Goal: Transaction & Acquisition: Subscribe to service/newsletter

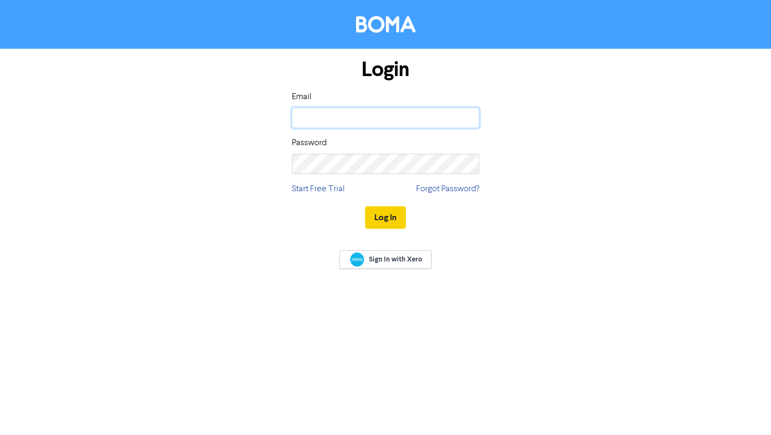
type input "[EMAIL_ADDRESS][DOMAIN_NAME]"
click at [381, 220] on button "Log In" at bounding box center [385, 217] width 41 height 22
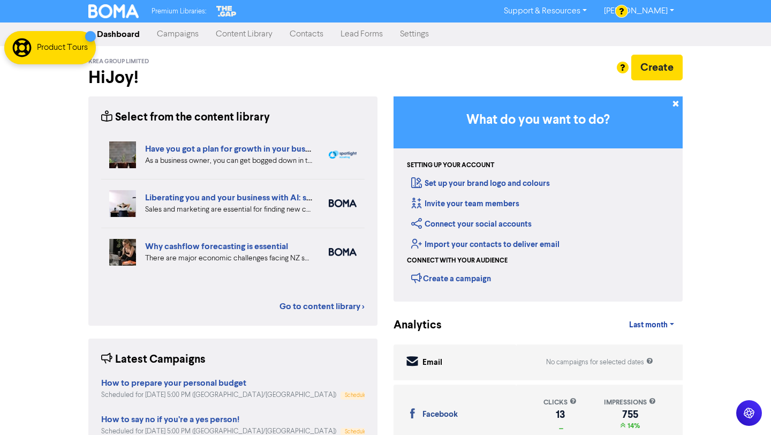
click at [169, 34] on link "Campaigns" at bounding box center [177, 34] width 59 height 21
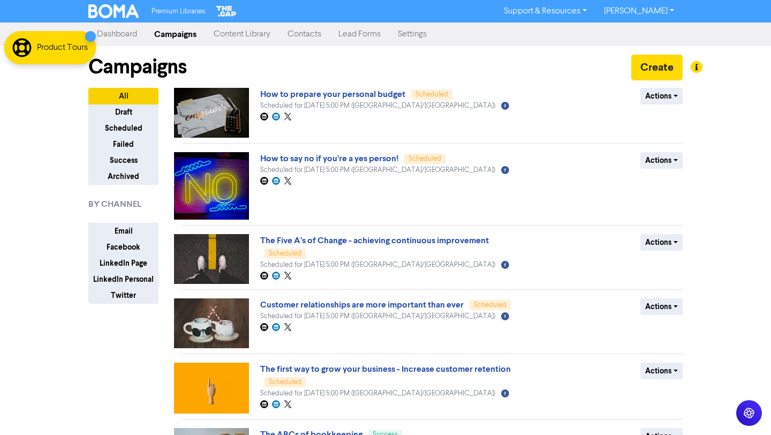
click at [253, 35] on link "Content Library" at bounding box center [242, 34] width 74 height 21
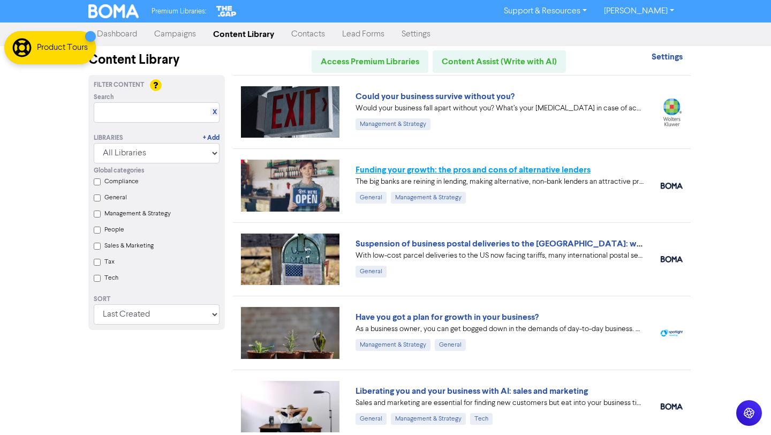
click at [528, 168] on link "Funding your growth: the pros and cons of alternative lenders" at bounding box center [473, 169] width 235 height 11
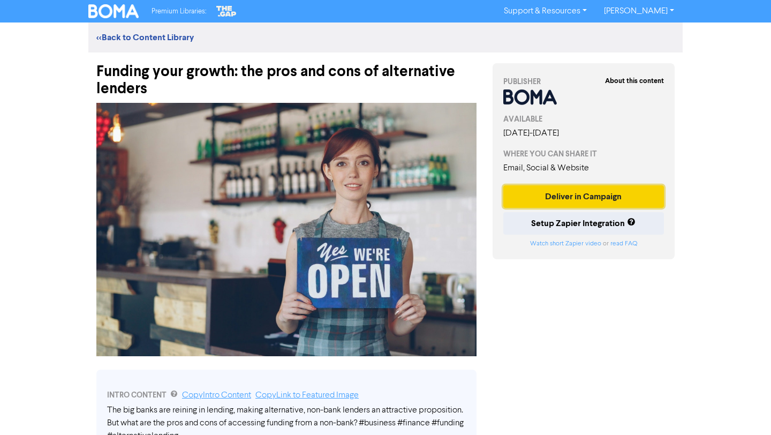
click at [536, 197] on button "Deliver in Campaign" at bounding box center [584, 196] width 161 height 22
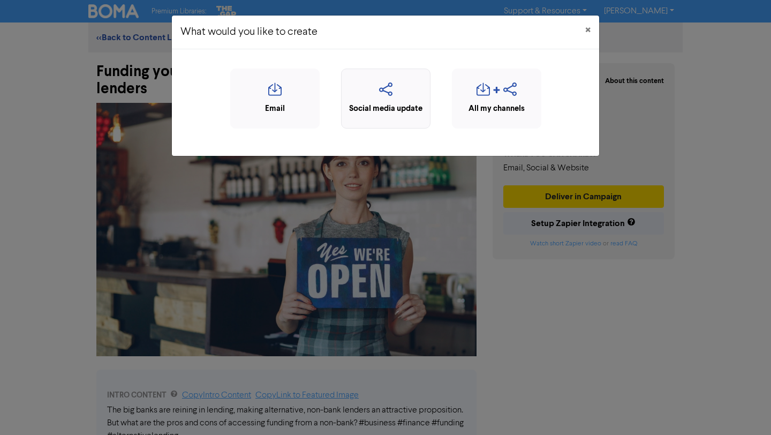
click at [395, 86] on icon "button" at bounding box center [386, 92] width 78 height 20
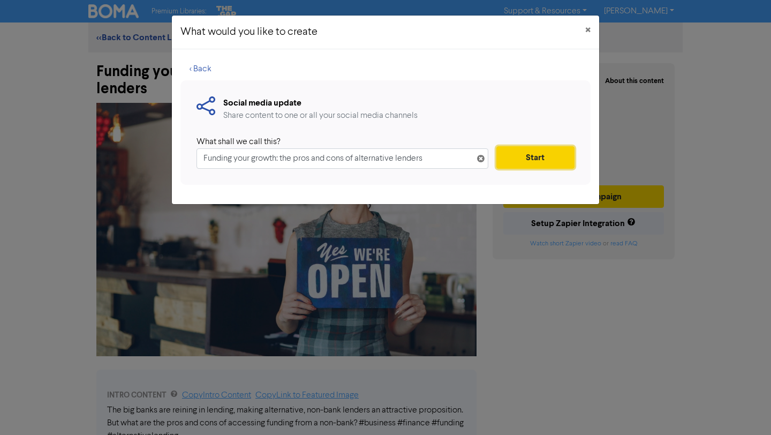
click at [545, 152] on button "Start" at bounding box center [536, 157] width 78 height 22
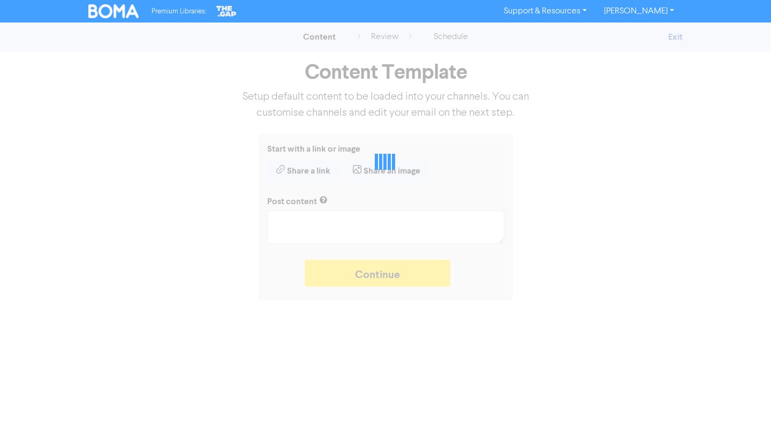
type textarea "x"
type textarea "The big banks are reining in lending, making alternative, non-bank lenders an a…"
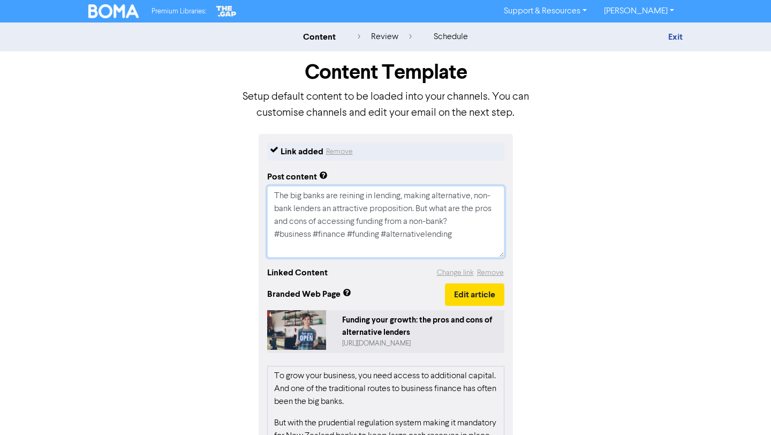
drag, startPoint x: 459, startPoint y: 232, endPoint x: 273, endPoint y: 231, distance: 186.4
click at [273, 231] on textarea "The big banks are reining in lending, making alternative, non-bank lenders an a…" at bounding box center [385, 222] width 237 height 72
type textarea "x"
type textarea "The big banks are reining in lending, making alternative, non-bank lenders an a…"
type textarea "x"
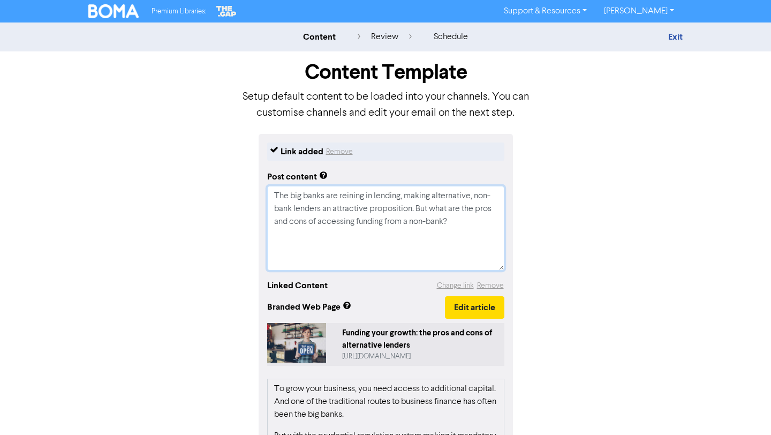
paste textarea "🔖 Book a discovery call to determine if we are the right fit for each other: [U…"
type textarea "The big banks are reining in lending, making alternative, non-bank lenders an a…"
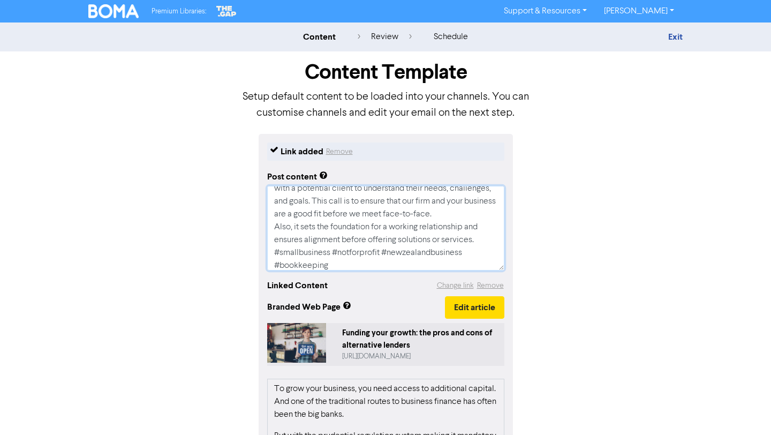
click at [481, 236] on textarea "The big banks are reining in lending, making alternative, non-bank lenders an a…" at bounding box center [385, 228] width 237 height 85
type textarea "x"
type textarea "The big banks are reining in lending, making alternative, non-bank lenders an a…"
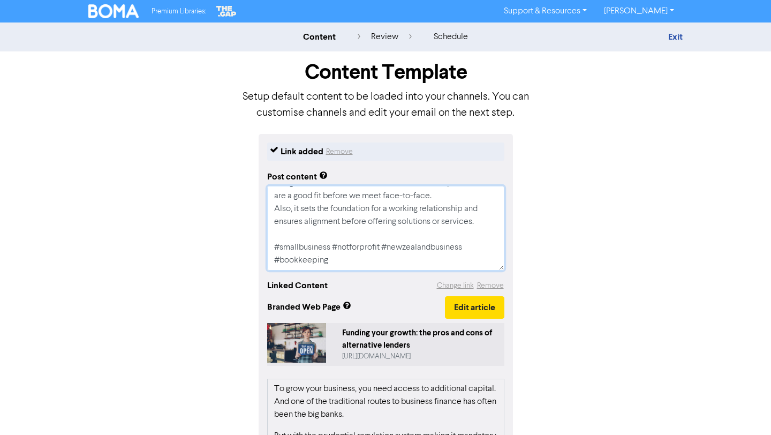
drag, startPoint x: 335, startPoint y: 247, endPoint x: 279, endPoint y: 247, distance: 56.2
click at [279, 247] on textarea "The big banks are reining in lending, making alternative, non-bank lenders an a…" at bounding box center [385, 228] width 237 height 85
type textarea "x"
type textarea "The big banks are reining in lending, making alternative, non-bank lenders an a…"
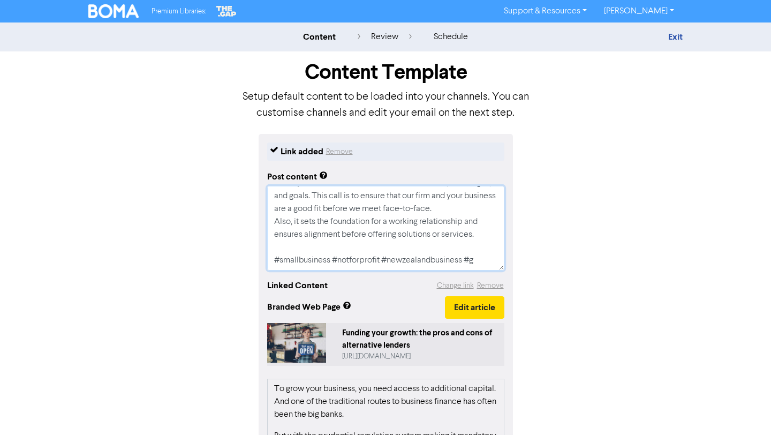
scroll to position [167, 0]
type textarea "x"
type textarea "The big banks are reining in lending, making alternative, non-bank lenders an a…"
type textarea "x"
type textarea "The big banks are reining in lending, making alternative, non-bank lenders an a…"
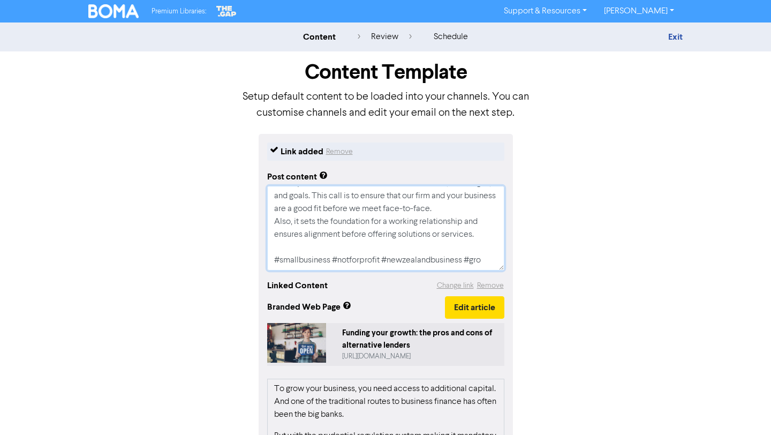
type textarea "x"
type textarea "The big banks are reining in lending, making alternative, non-bank lenders an a…"
type textarea "x"
type textarea "The big banks are reining in lending, making alternative, non-bank lenders an a…"
type textarea "x"
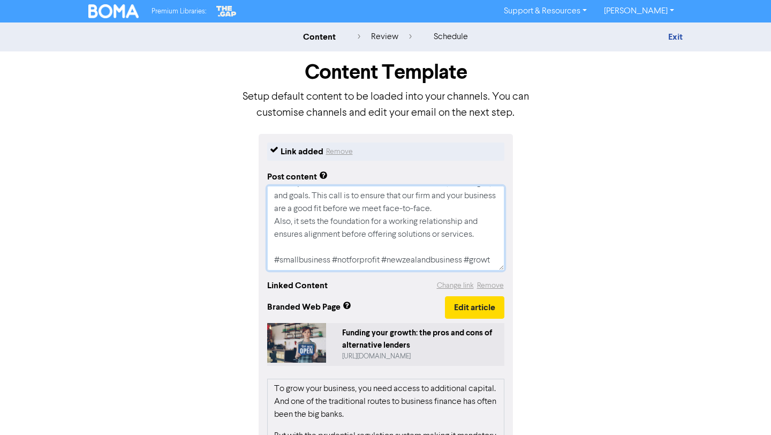
type textarea "The big banks are reining in lending, making alternative, non-bank lenders an a…"
type textarea "x"
type textarea "The big banks are reining in lending, making alternative, non-bank lenders an a…"
type textarea "x"
type textarea "The big banks are reining in lending, making alternative, non-bank lenders an a…"
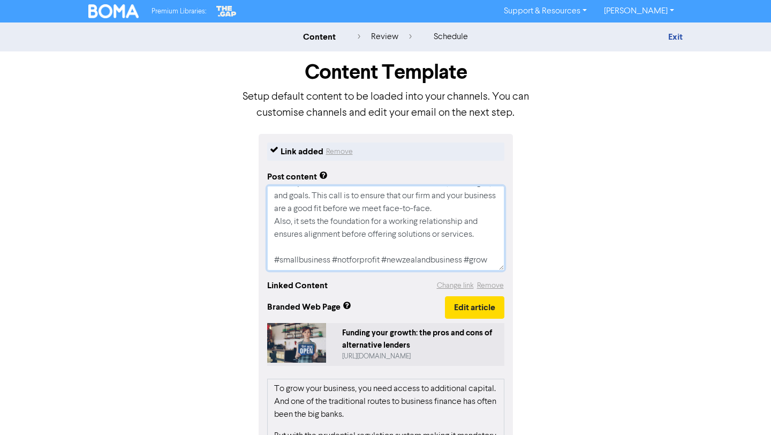
type textarea "x"
type textarea "The big banks are reining in lending, making alternative, non-bank lenders an a…"
type textarea "x"
type textarea "The big banks are reining in lending, making alternative, non-bank lenders an a…"
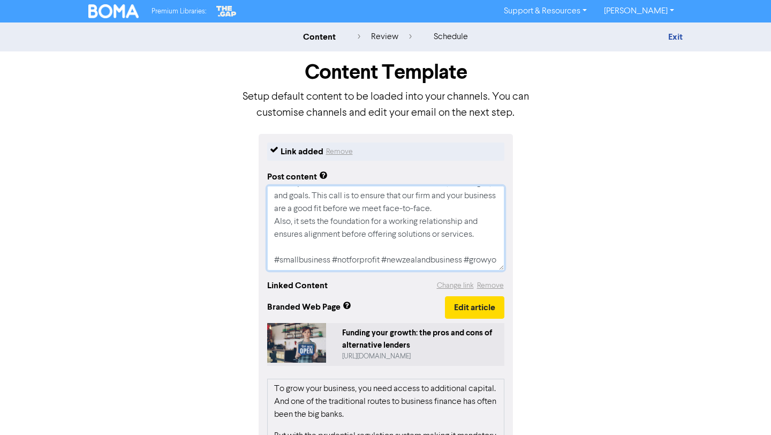
type textarea "x"
type textarea "The big banks are reining in lending, making alternative, non-bank lenders an a…"
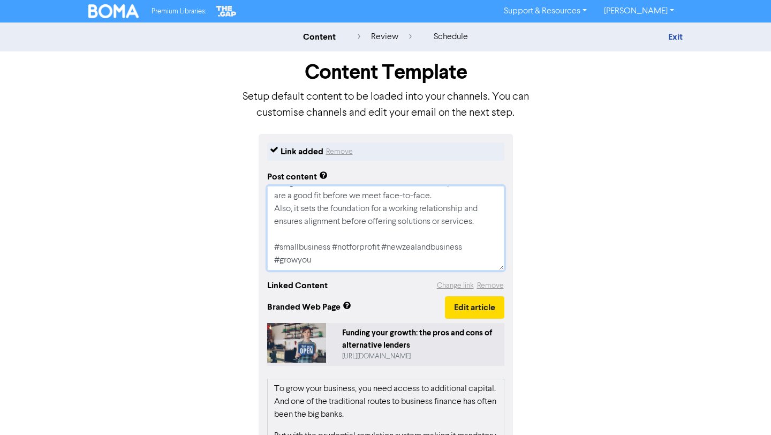
type textarea "x"
type textarea "The big banks are reining in lending, making alternative, non-bank lenders an a…"
type textarea "x"
type textarea "The big banks are reining in lending, making alternative, non-bank lenders an a…"
type textarea "x"
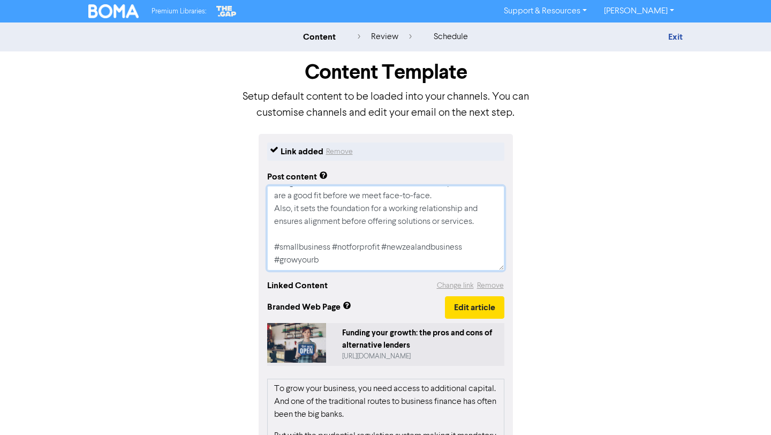
type textarea "The big banks are reining in lending, making alternative, non-bank lenders an a…"
type textarea "x"
type textarea "The big banks are reining in lending, making alternative, non-bank lenders an a…"
type textarea "x"
type textarea "The big banks are reining in lending, making alternative, non-bank lenders an a…"
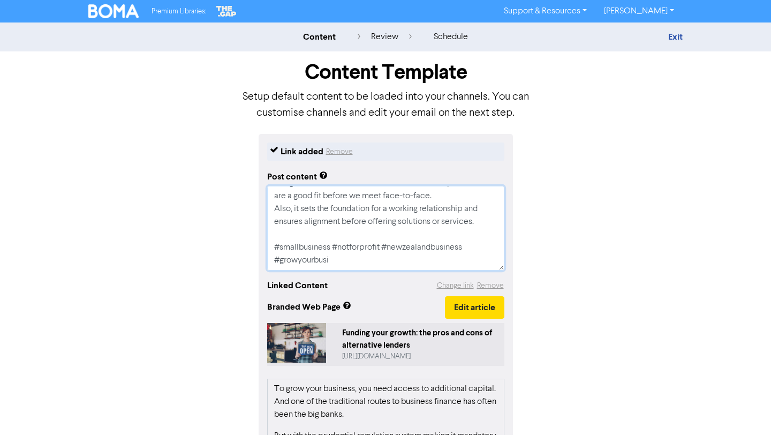
type textarea "x"
type textarea "The big banks are reining in lending, making alternative, non-bank lenders an a…"
type textarea "x"
type textarea "The big banks are reining in lending, making alternative, non-bank lenders an a…"
type textarea "x"
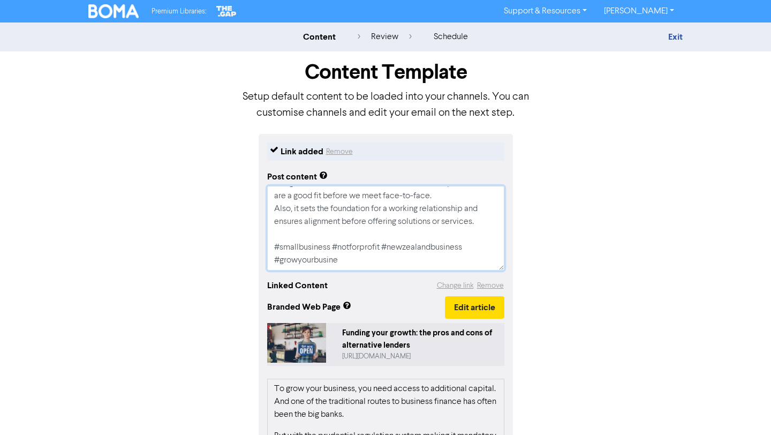
type textarea "The big banks are reining in lending, making alternative, non-bank lenders an a…"
type textarea "x"
type textarea "The big banks are reining in lending, making alternative, non-bank lenders an a…"
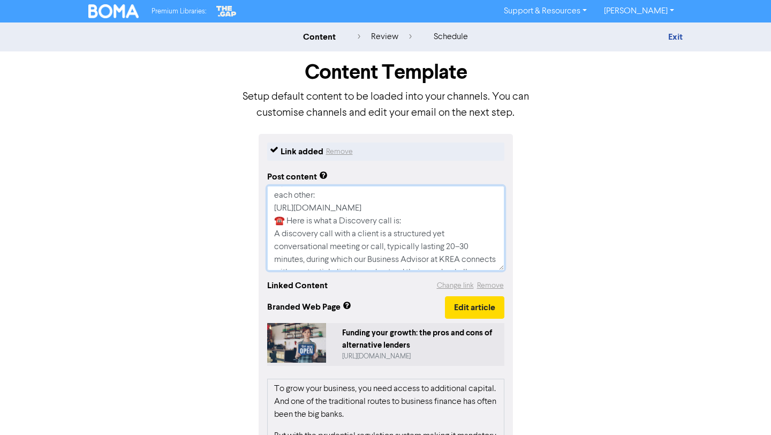
scroll to position [61, 0]
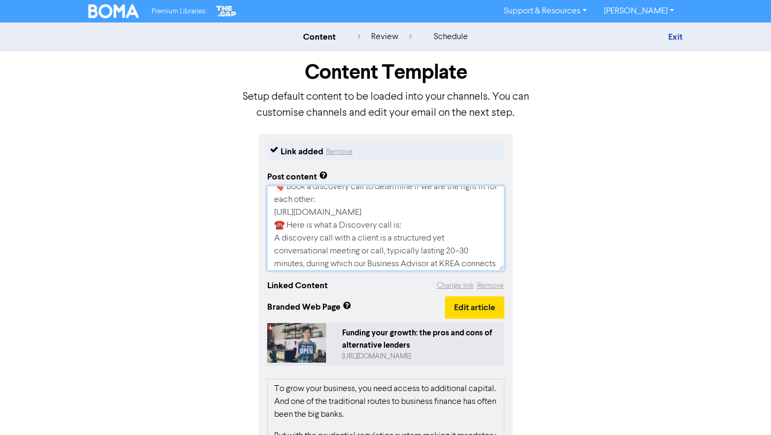
click at [452, 213] on textarea "The big banks are reining in lending, making alternative, non-bank lenders an a…" at bounding box center [385, 228] width 237 height 85
type textarea "x"
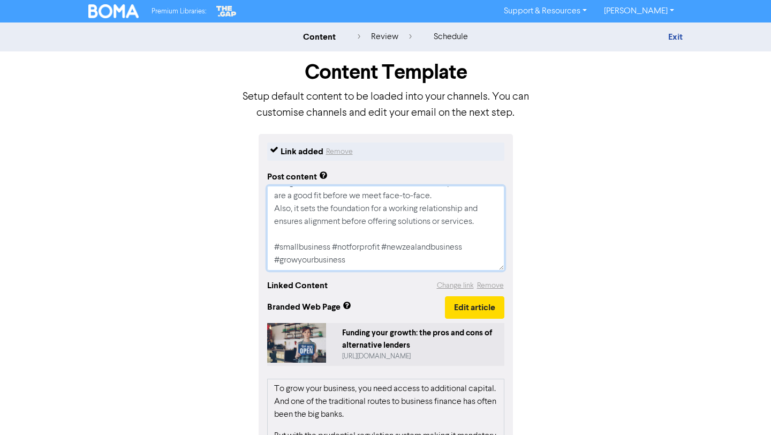
drag, startPoint x: 273, startPoint y: 193, endPoint x: 419, endPoint y: 325, distance: 196.8
click at [419, 325] on div "Link added Remove Post content The big banks are reining in lending, making alt…" at bounding box center [386, 392] width 254 height 516
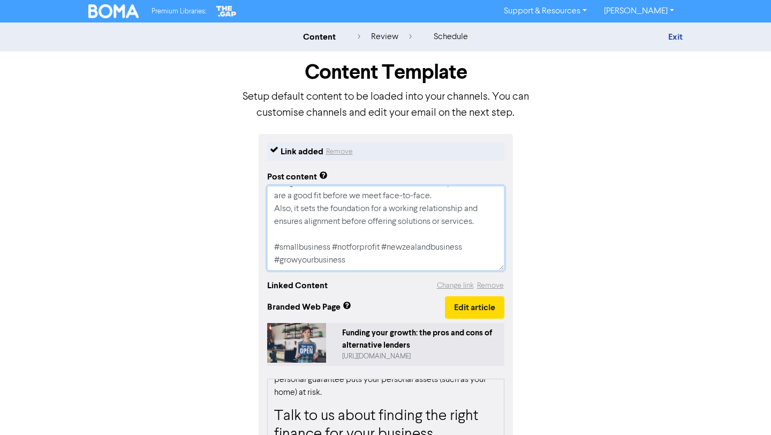
scroll to position [215, 0]
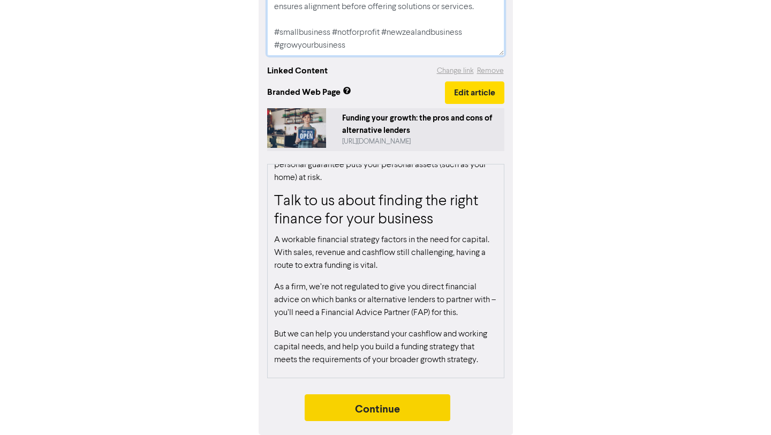
type textarea "The big banks are reining in lending, making alternative, non-bank lenders an a…"
click at [433, 408] on button "Continue" at bounding box center [378, 407] width 146 height 27
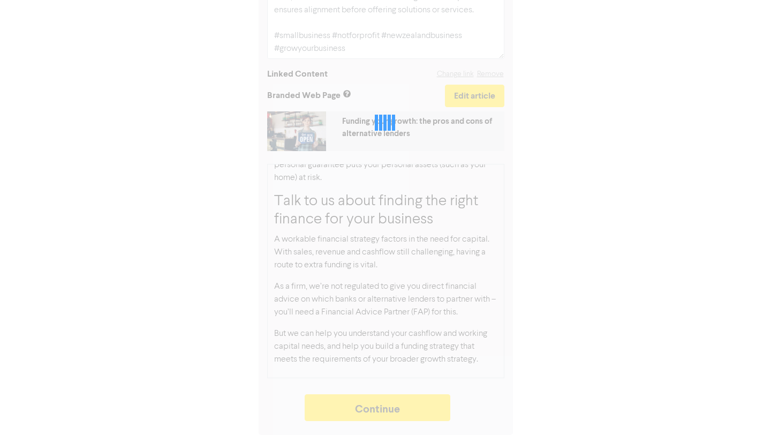
type textarea "x"
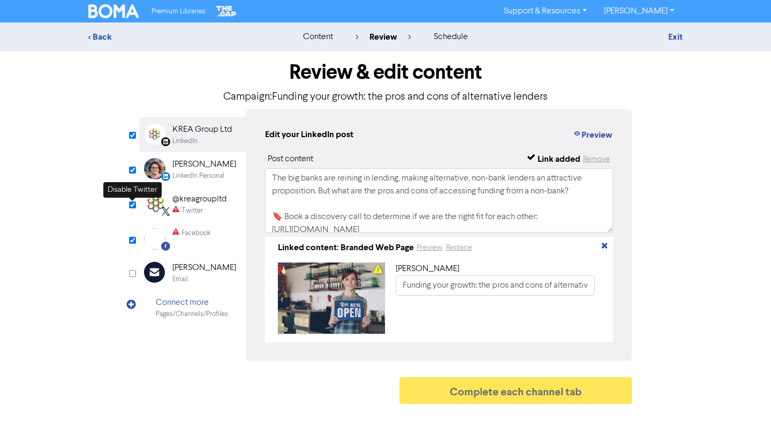
click at [133, 206] on input "checkbox" at bounding box center [132, 204] width 7 height 7
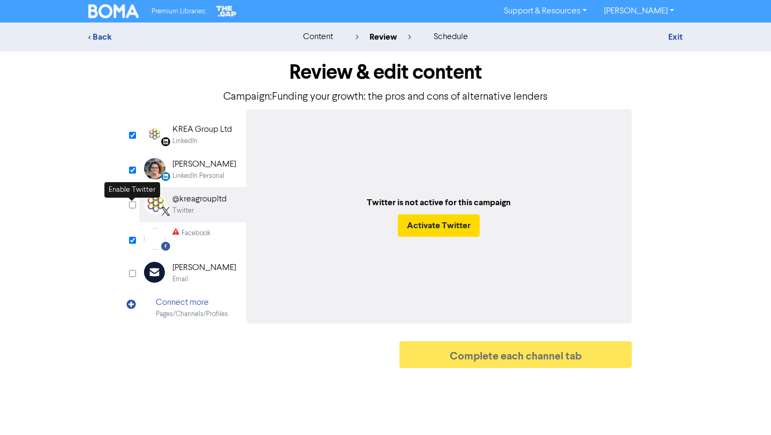
click at [131, 206] on input "checkbox" at bounding box center [132, 204] width 7 height 7
checkbox input "true"
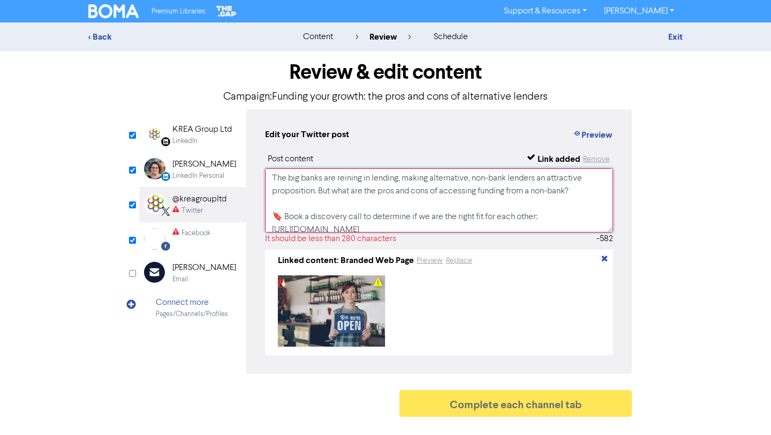
click at [397, 200] on textarea "The big banks are reining in lending, making alternative, non-bank lenders an a…" at bounding box center [439, 200] width 348 height 64
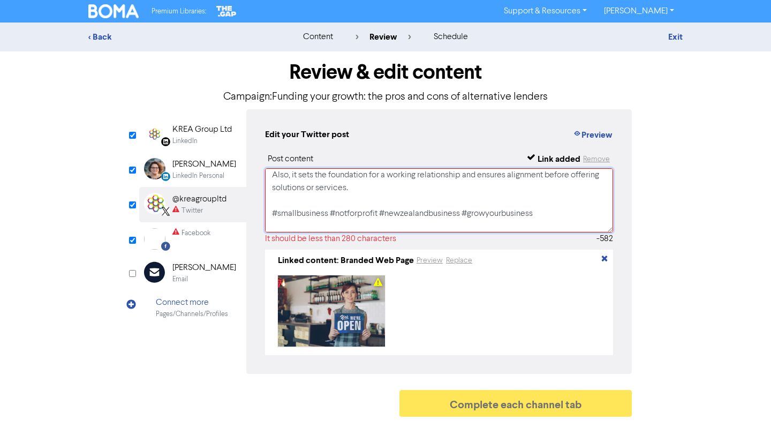
scroll to position [187, 0]
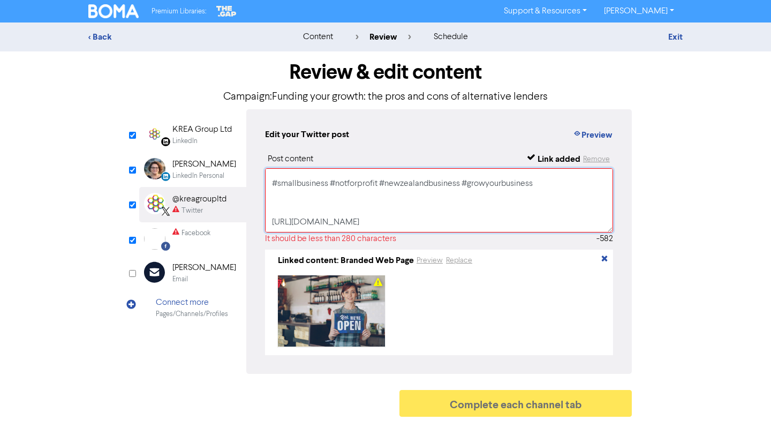
drag, startPoint x: 272, startPoint y: 184, endPoint x: 452, endPoint y: 190, distance: 180.1
click at [452, 190] on textarea "The big banks are reining in lending, making alternative, non-bank lenders an a…" at bounding box center [439, 200] width 348 height 64
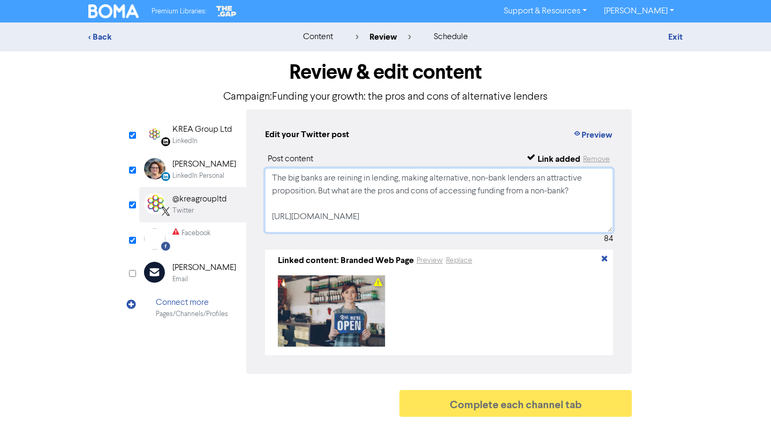
scroll to position [7, 0]
type textarea "The big banks are reining in lending, making alternative, non-bank lenders an a…"
click at [130, 241] on input "checkbox" at bounding box center [132, 240] width 7 height 7
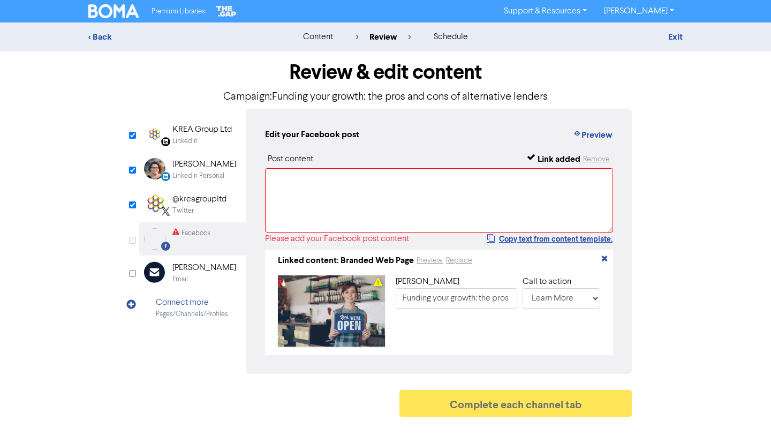
click at [130, 241] on input "checkbox" at bounding box center [132, 240] width 7 height 7
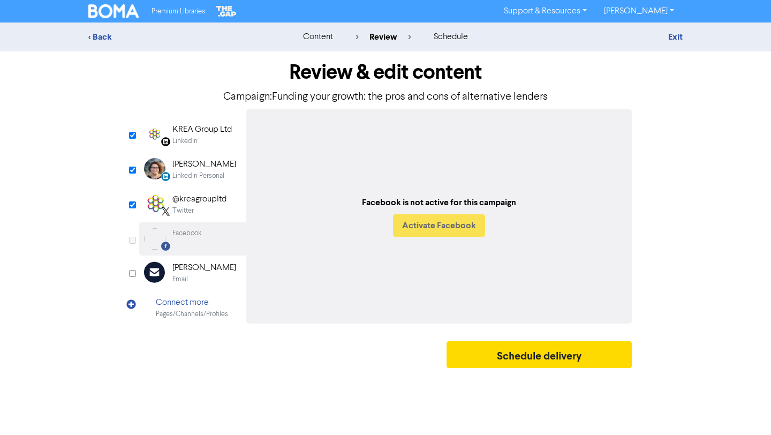
checkbox input "true"
select select "LEARN_MORE"
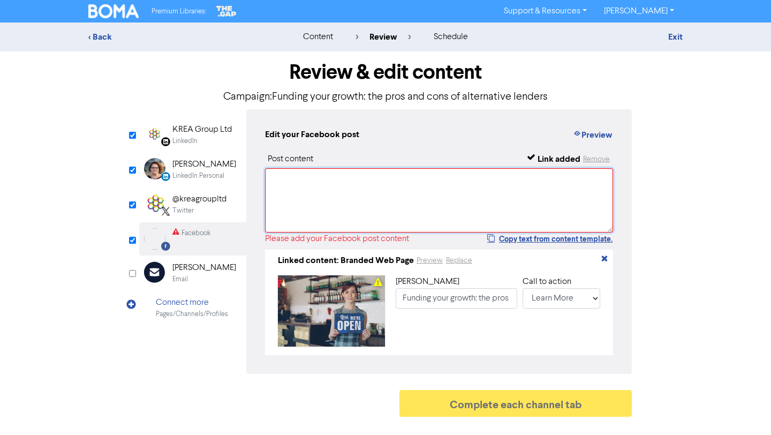
click at [305, 193] on textarea at bounding box center [439, 200] width 348 height 64
paste textarea "The big banks are reining in lending, making alternative, non-bank lenders an a…"
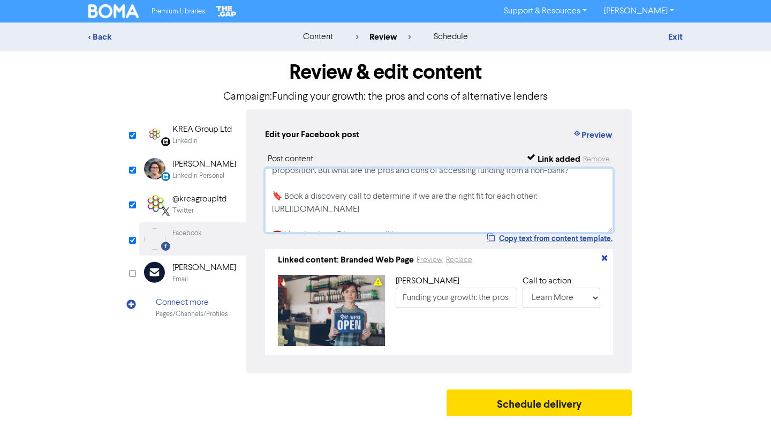
scroll to position [0, 0]
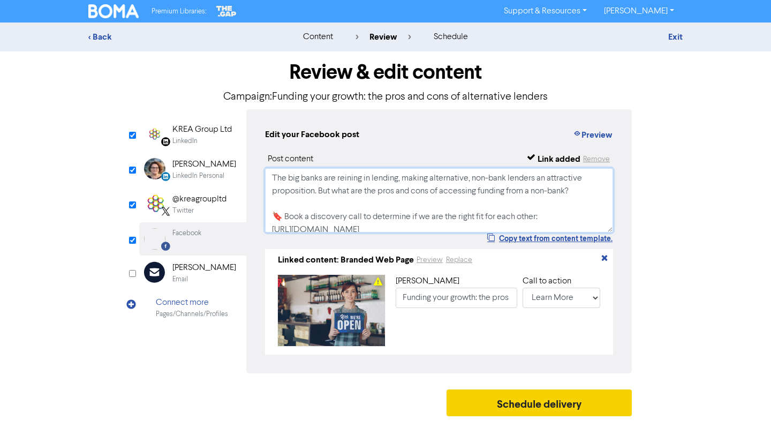
type textarea "The big banks are reining in lending, making alternative, non-bank lenders an a…"
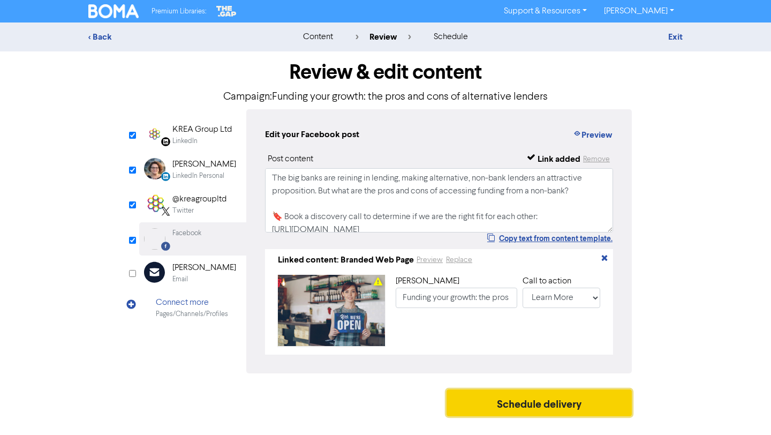
click at [512, 407] on button "Schedule delivery" at bounding box center [539, 402] width 185 height 27
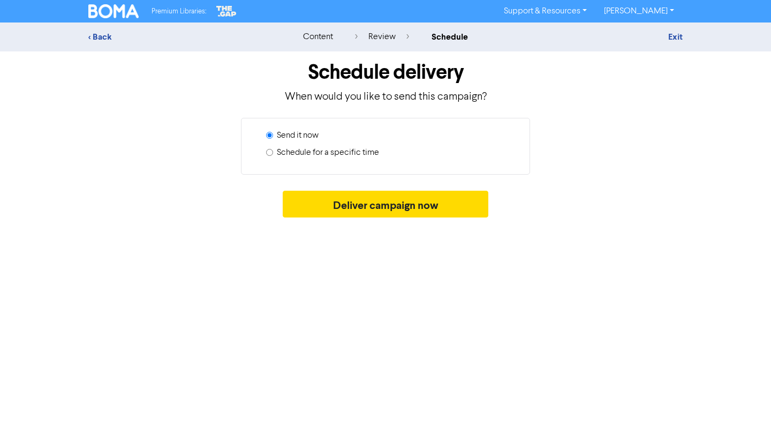
click at [345, 152] on label "Schedule for a specific time" at bounding box center [328, 152] width 102 height 13
click at [273, 152] on input "Schedule for a specific time" at bounding box center [269, 152] width 7 height 7
radio input "true"
radio input "false"
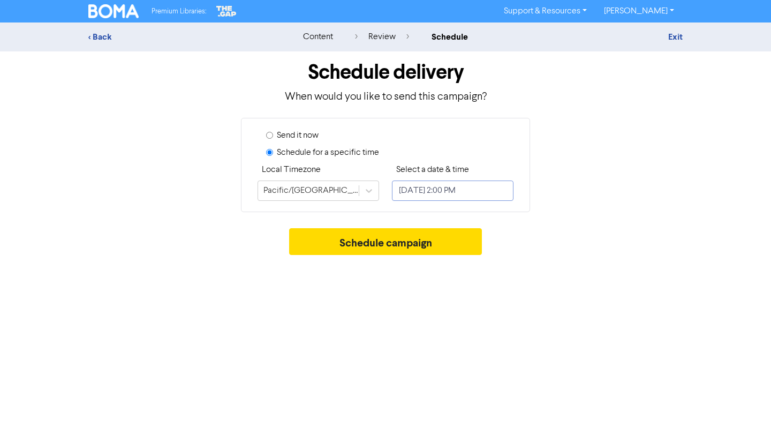
select select "8"
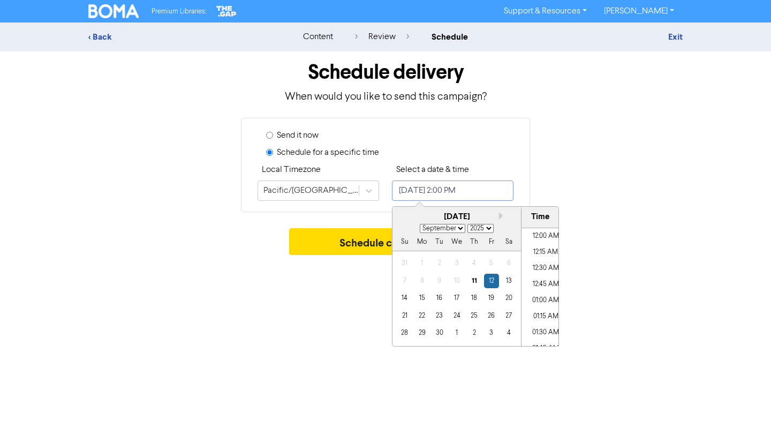
click at [433, 189] on input "[DATE] 2:00 PM" at bounding box center [453, 191] width 122 height 20
click at [473, 301] on div "18" at bounding box center [474, 298] width 14 height 14
click at [534, 323] on li "05:00 PM" at bounding box center [546, 323] width 48 height 16
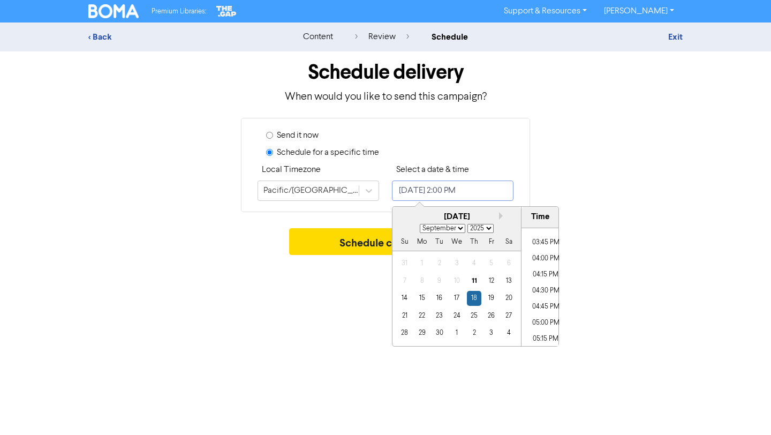
type input "[DATE] 5:00 PM"
click at [645, 288] on div "Premium Libraries: Support & Resources Video Tutorials FAQ & Guides Marketing E…" at bounding box center [385, 217] width 771 height 435
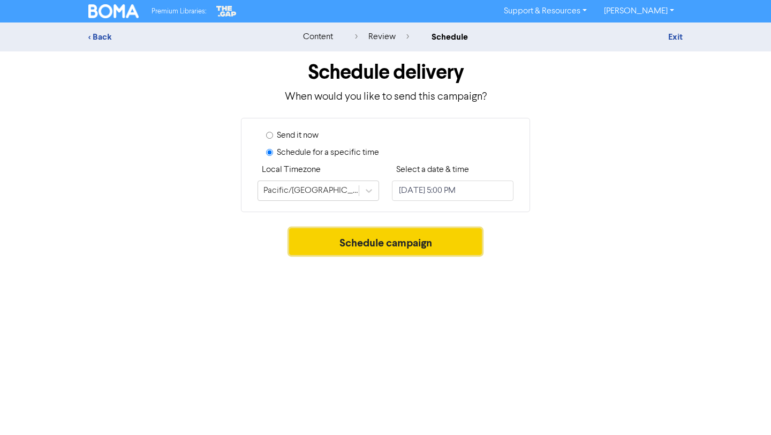
click at [431, 240] on button "Schedule campaign" at bounding box center [385, 241] width 193 height 27
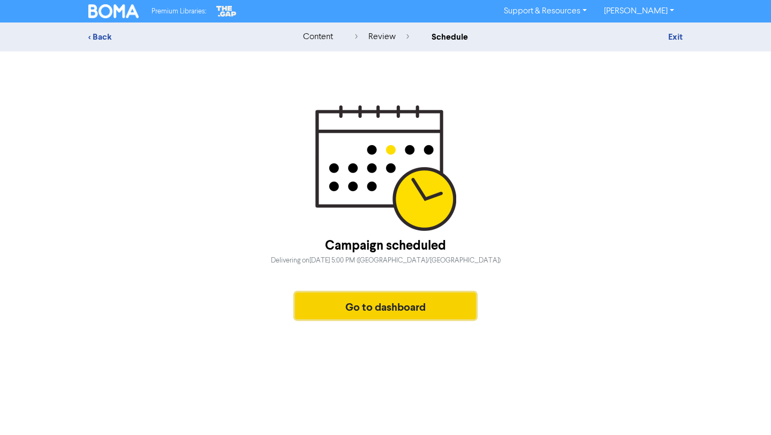
click at [437, 299] on button "Go to dashboard" at bounding box center [385, 305] width 181 height 27
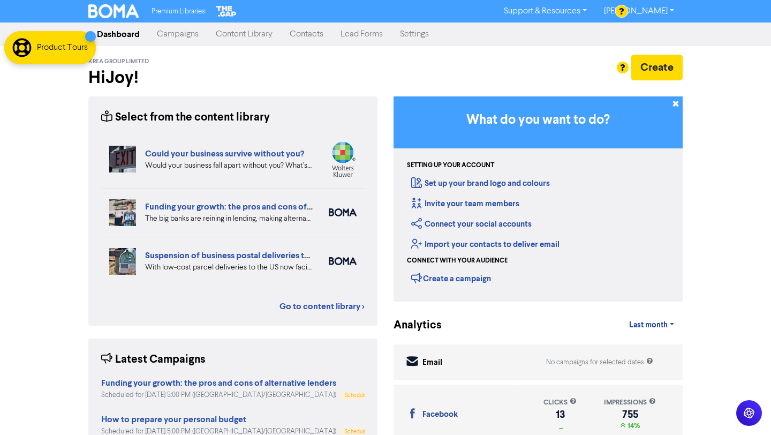
click at [171, 39] on link "Campaigns" at bounding box center [177, 34] width 59 height 21
